Goal: Transaction & Acquisition: Purchase product/service

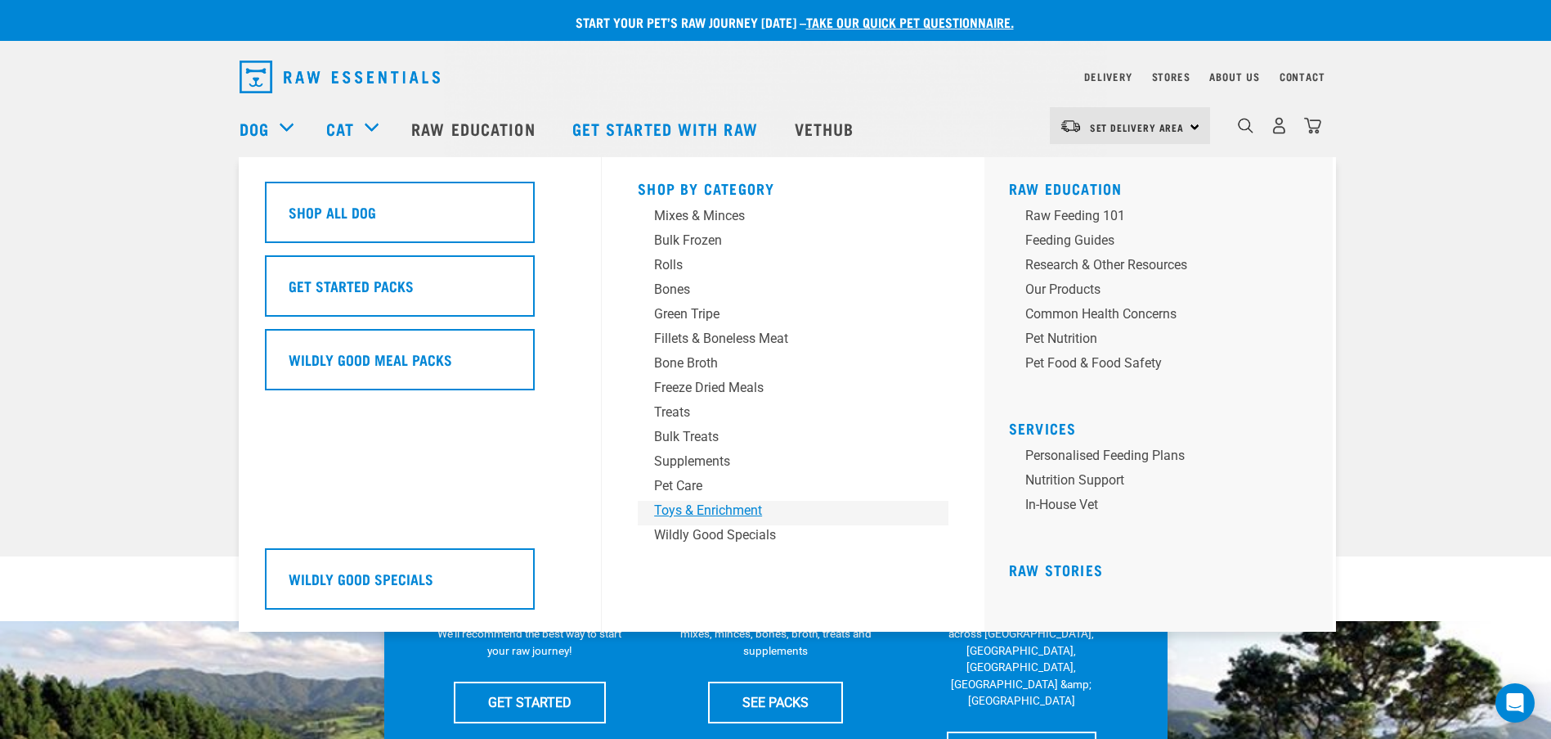
click at [690, 502] on div "Toys & Enrichment" at bounding box center [781, 511] width 255 height 20
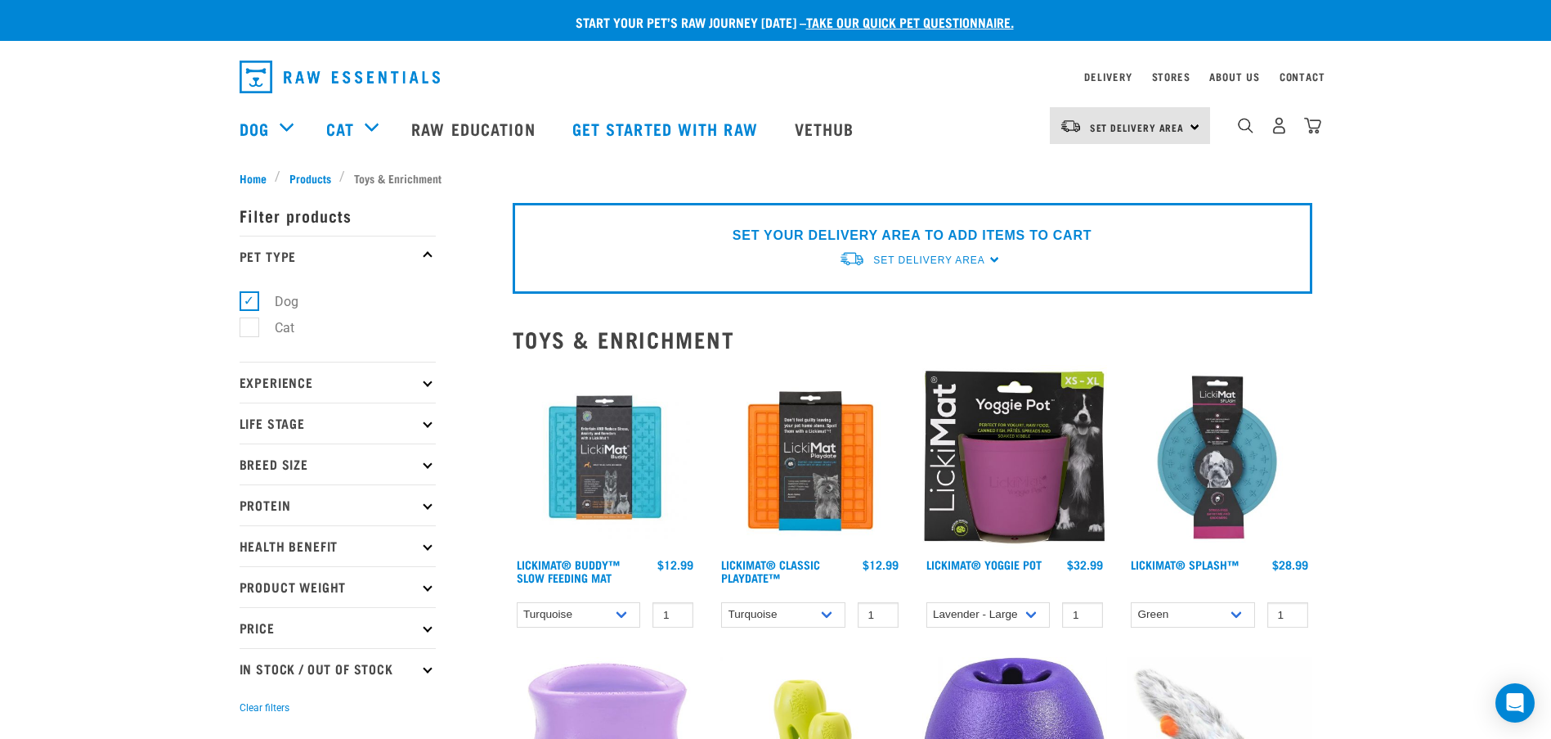
click at [1246, 123] on div "dropdown navigation" at bounding box center [1245, 125] width 17 height 17
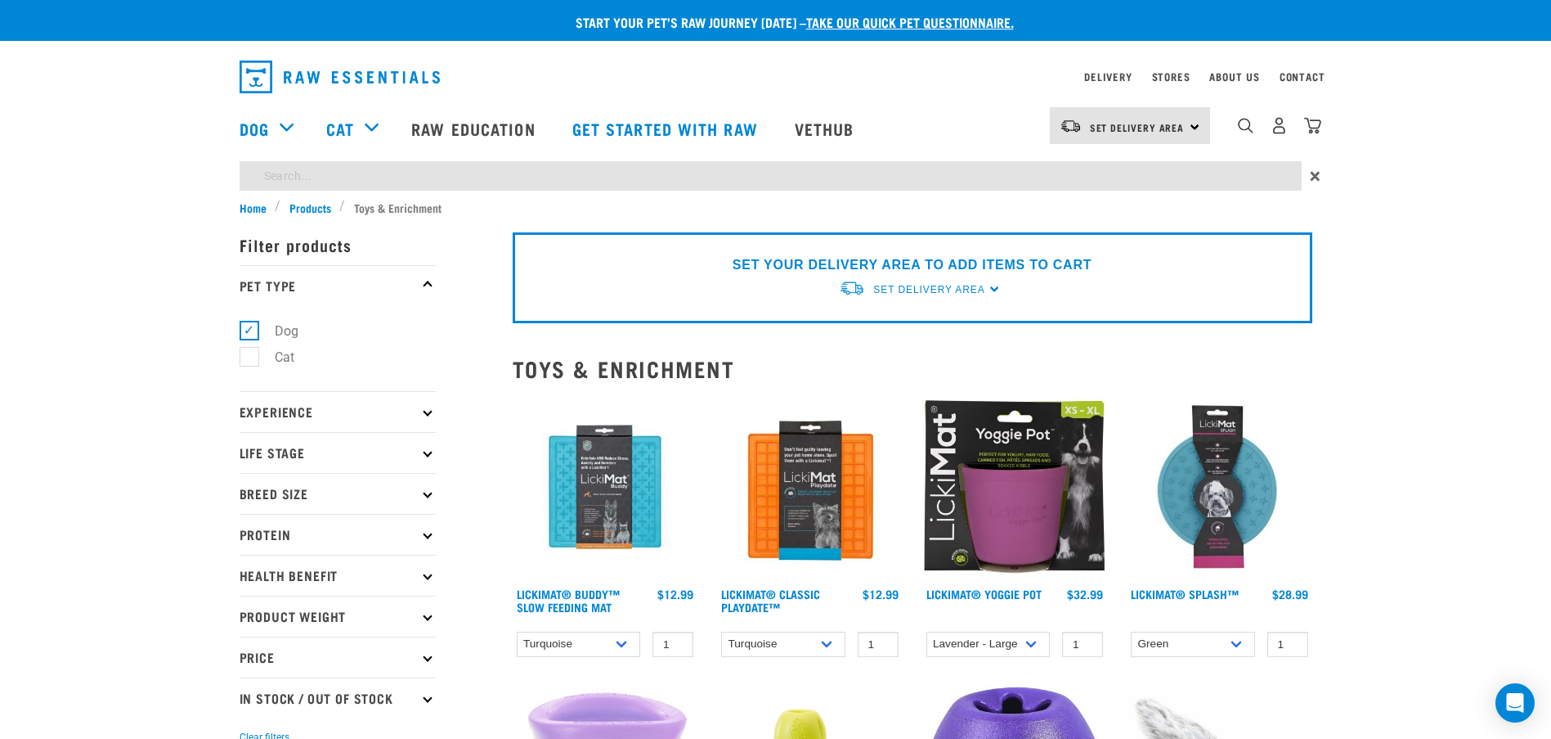
click at [303, 175] on div "Start your pet’s raw journey today – take our quick pet questionnaire. Delivery…" at bounding box center [775, 684] width 1551 height 1369
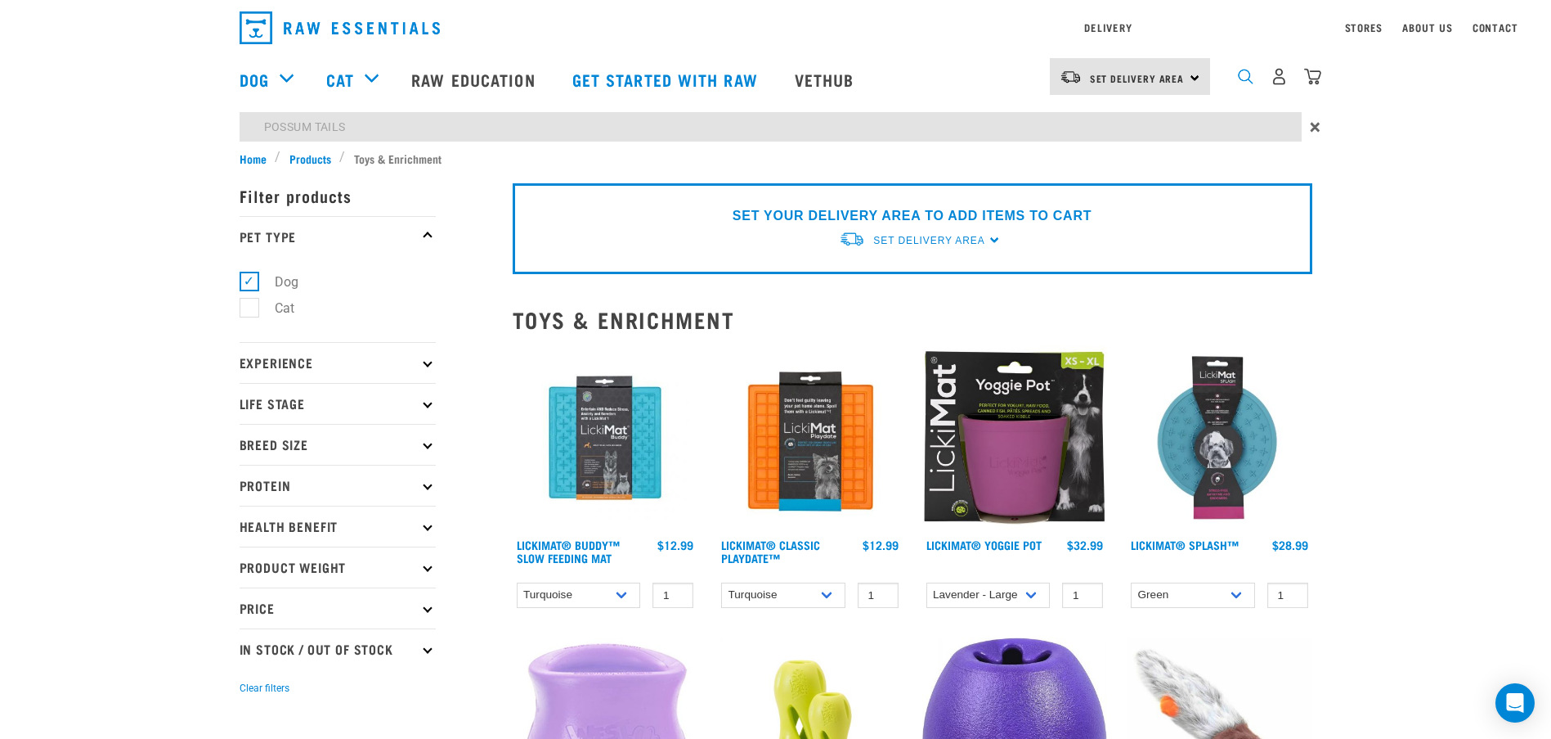
type input "POSSUM TAILS"
click at [1251, 80] on div "Delivery Stores About Us Contact Set Delivery Area" at bounding box center [775, 75] width 1551 height 150
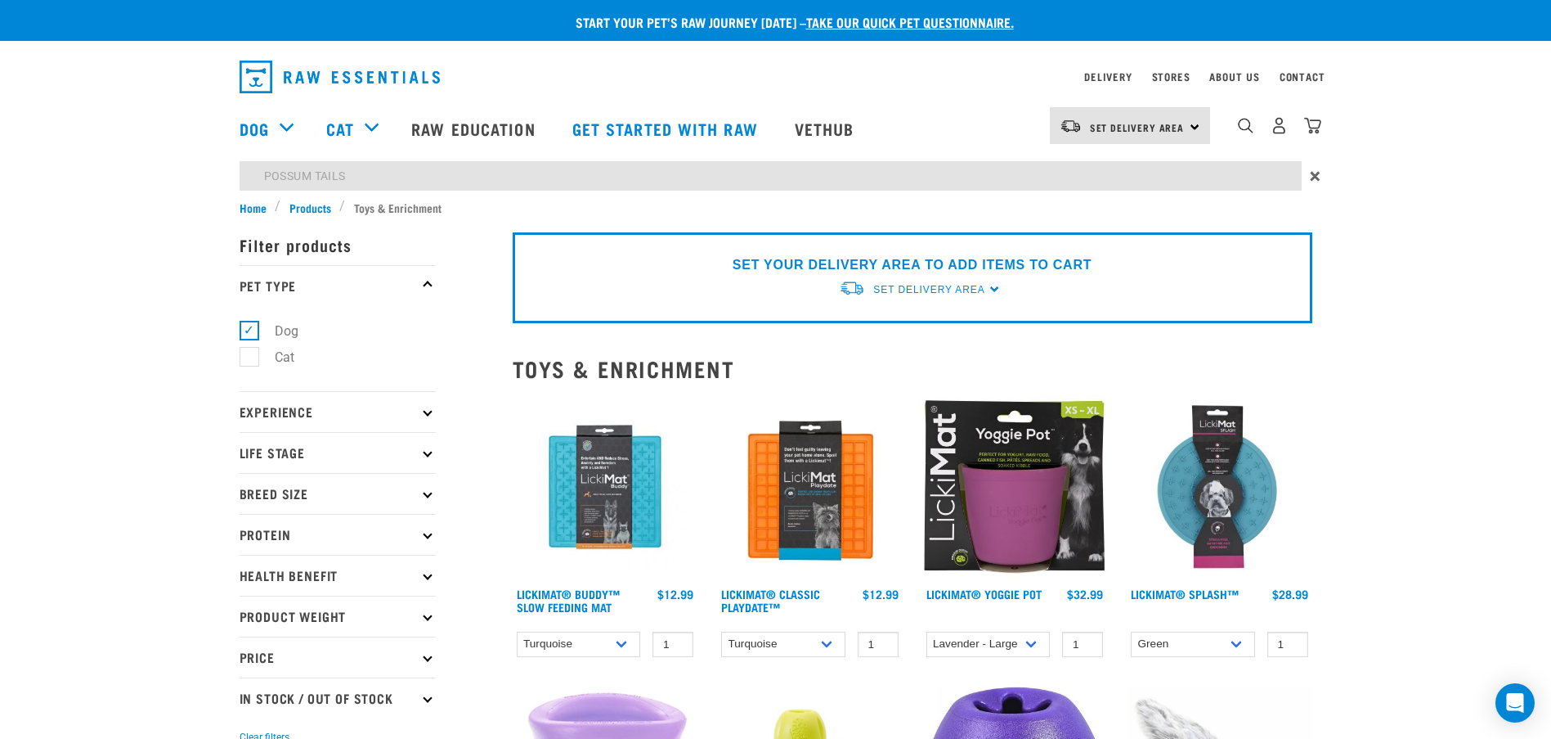
click at [451, 179] on div "Start your pet’s raw journey today – take our quick pet questionnaire. Delivery…" at bounding box center [775, 684] width 1551 height 1369
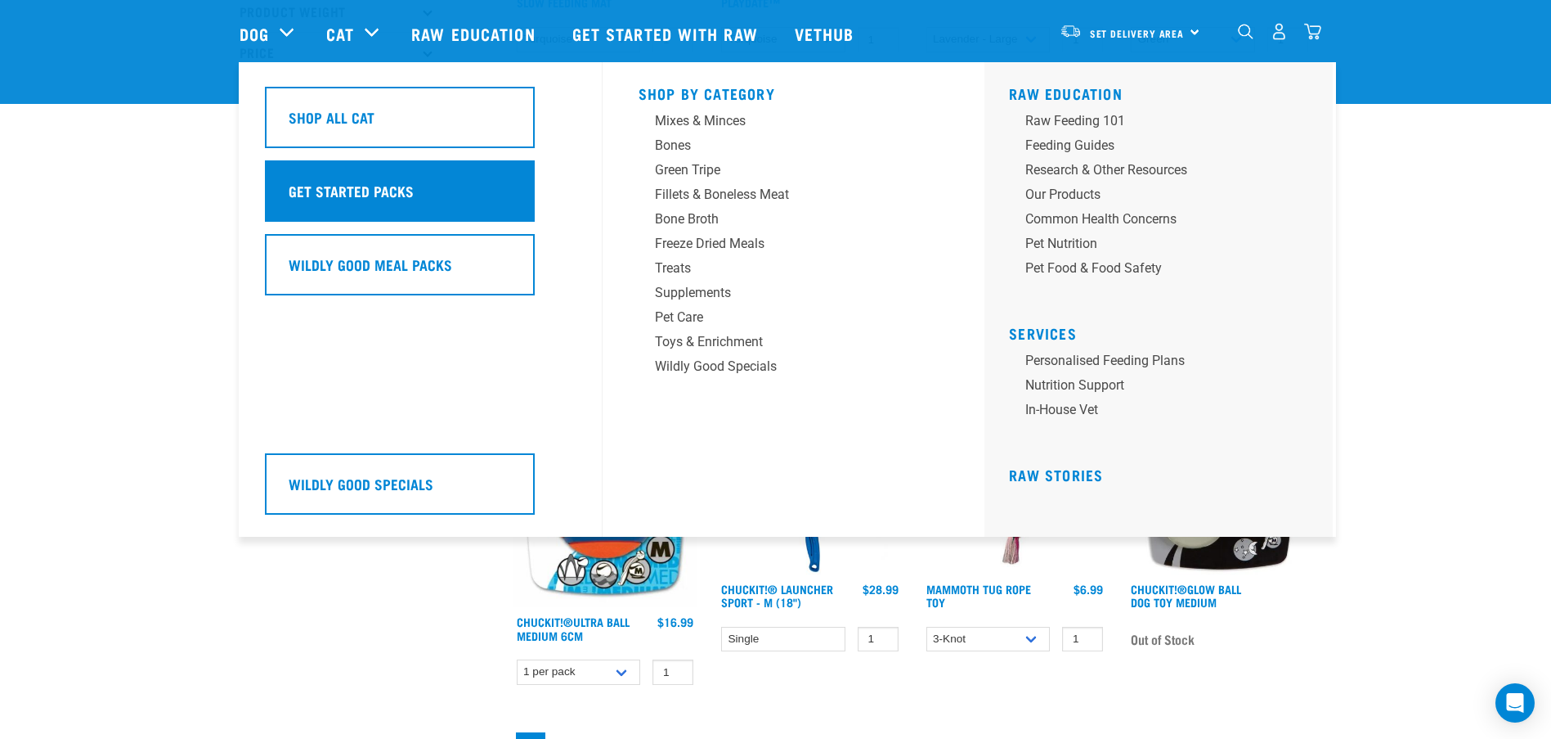
scroll to position [409, 0]
